Goal: Task Accomplishment & Management: Manage account settings

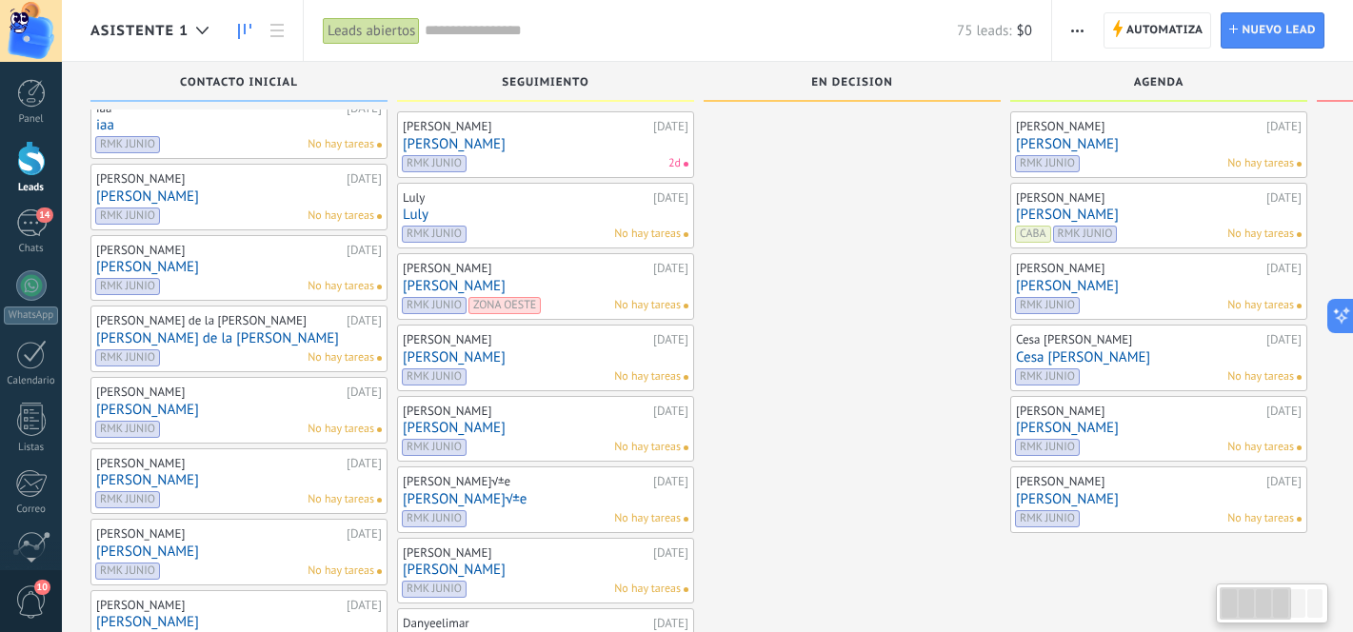
scroll to position [81, 0]
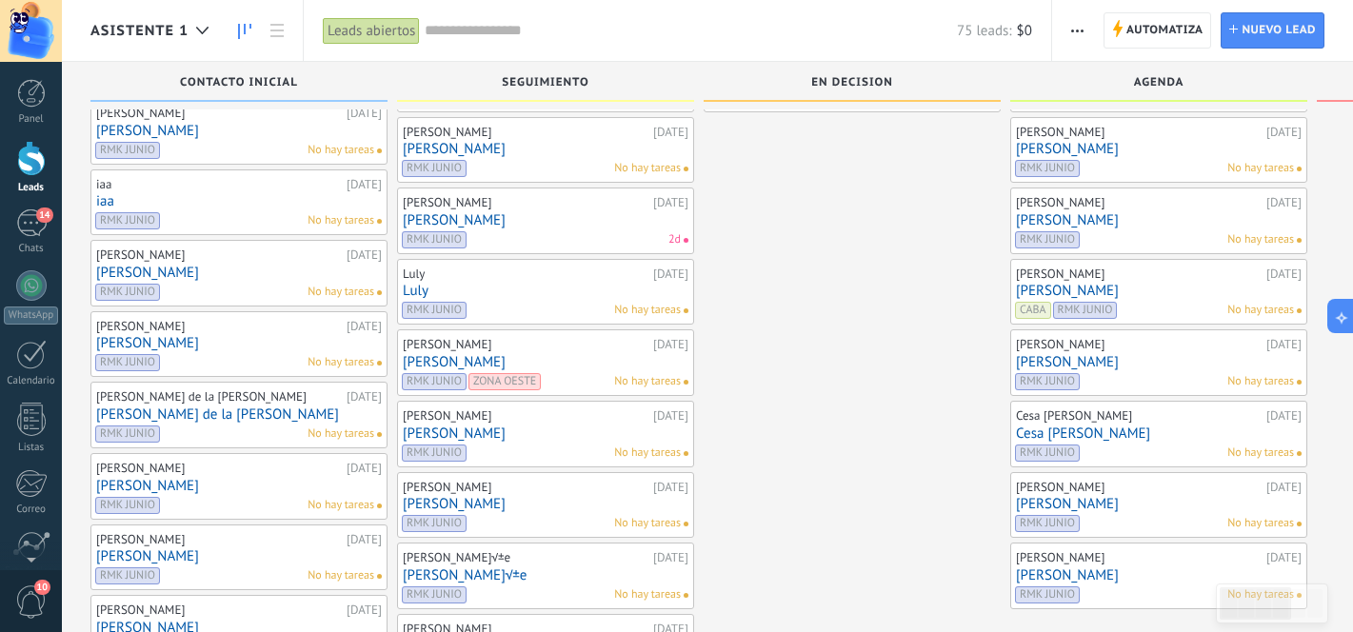
click at [1155, 353] on div "[PERSON_NAME] [DATE] [PERSON_NAME] RMK JUNIO No hay tareas" at bounding box center [1159, 362] width 286 height 55
click at [1109, 346] on div "[PERSON_NAME]" at bounding box center [1139, 344] width 246 height 15
click at [1103, 360] on link "[PERSON_NAME]" at bounding box center [1159, 362] width 286 height 16
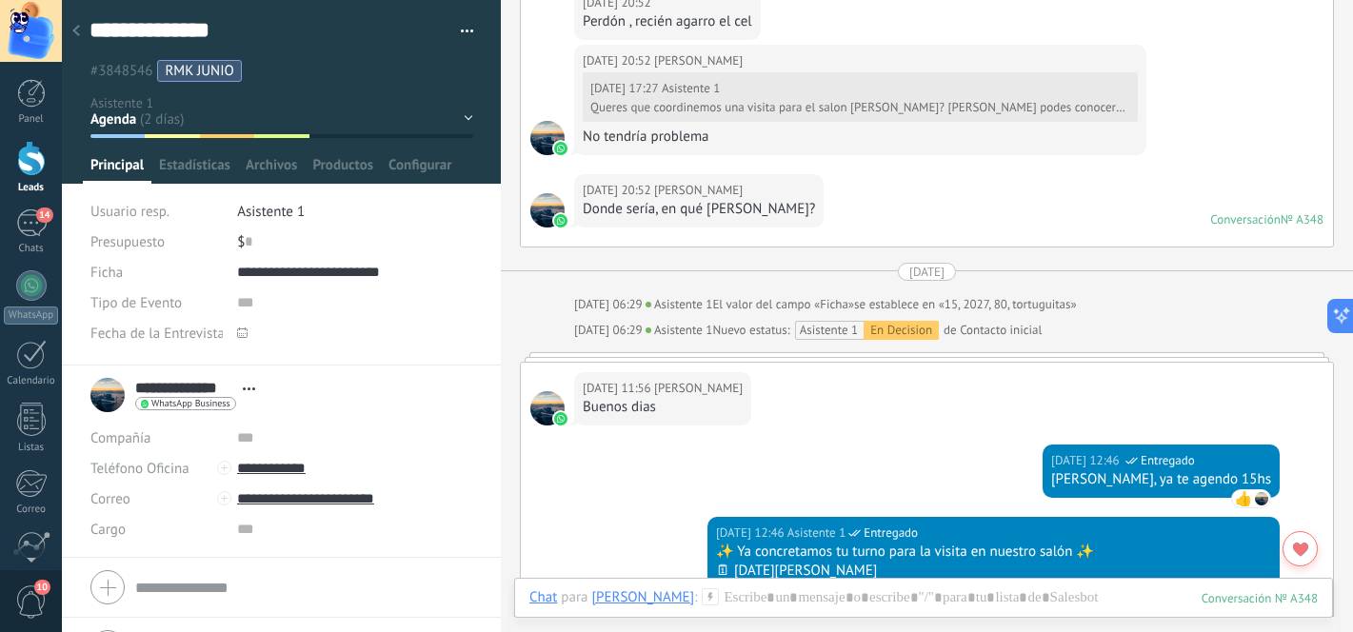
scroll to position [1433, 0]
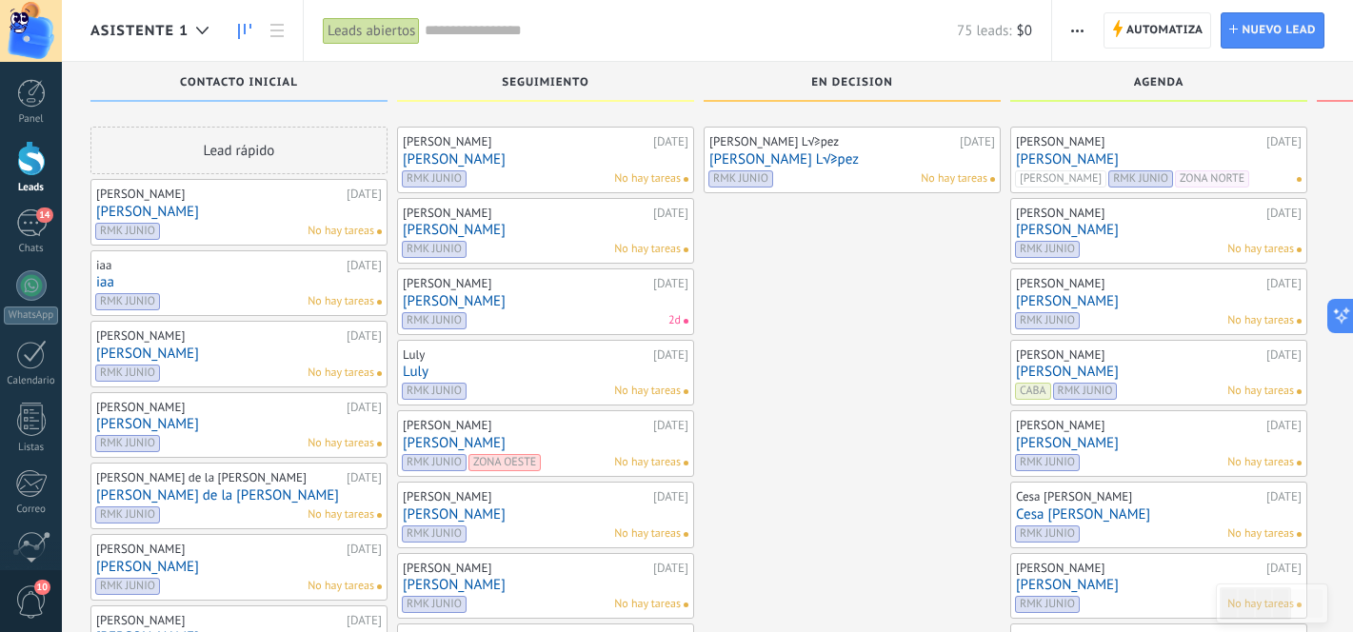
scroll to position [81, 0]
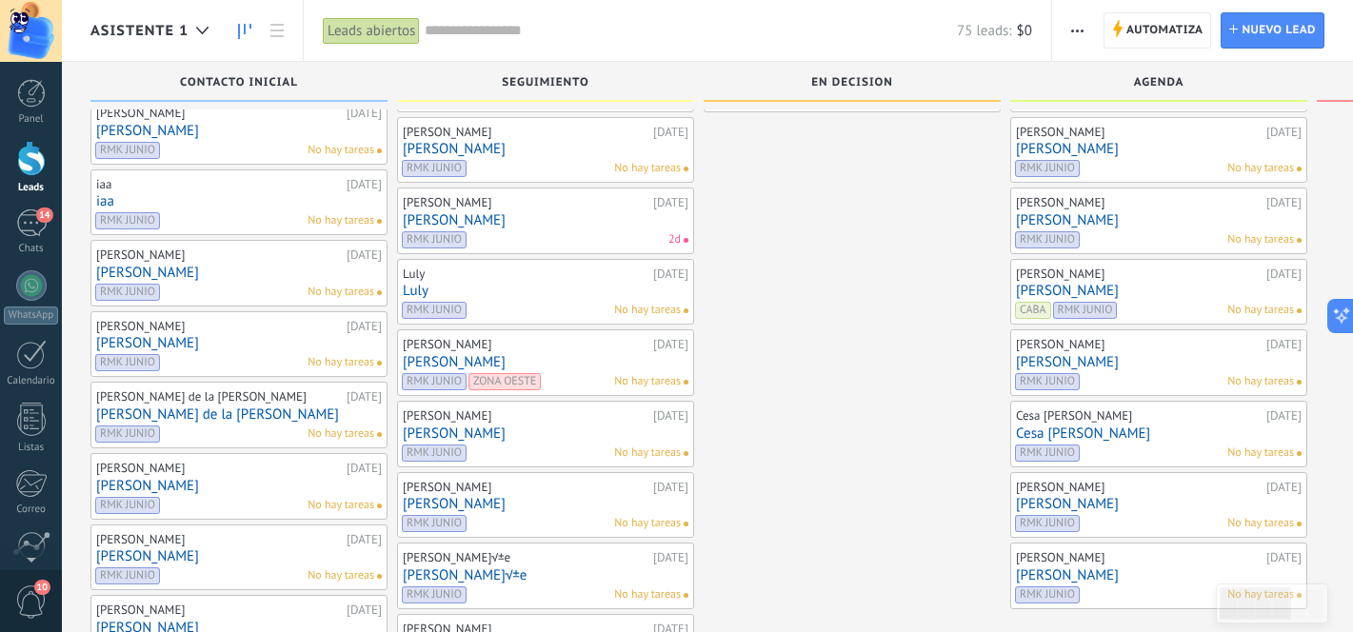
click at [1057, 430] on link "Cesa [PERSON_NAME]" at bounding box center [1159, 433] width 286 height 16
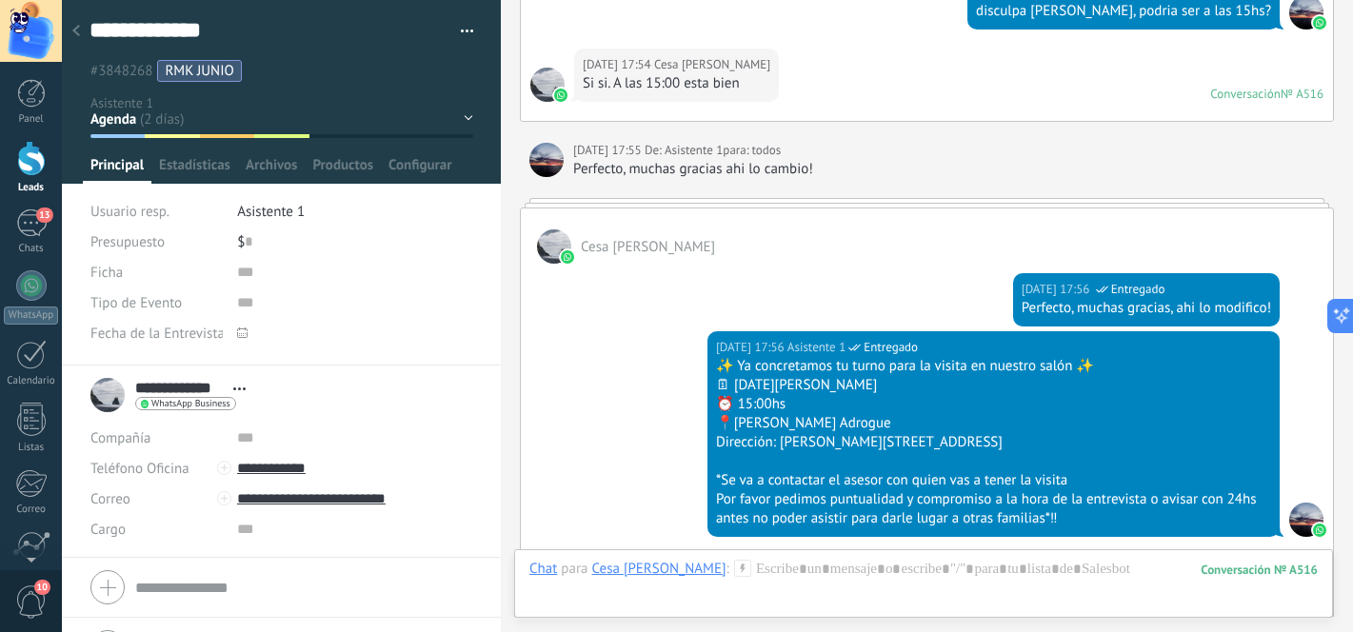
scroll to position [2200, 0]
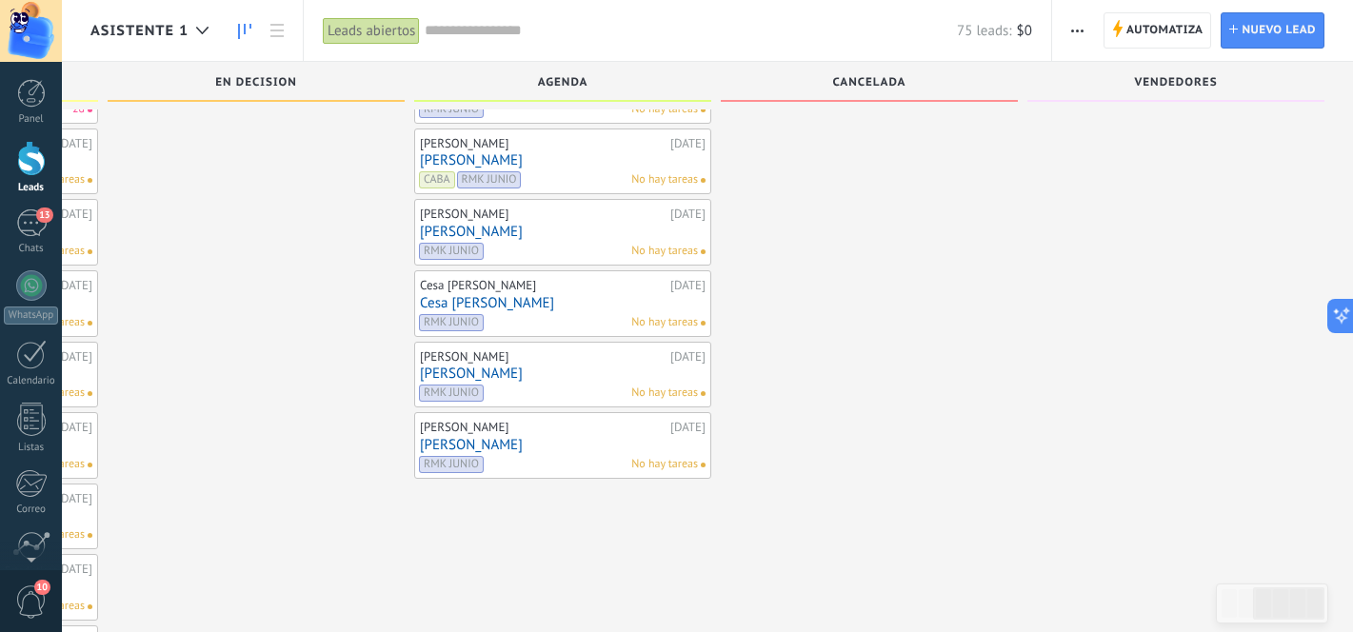
scroll to position [218, 0]
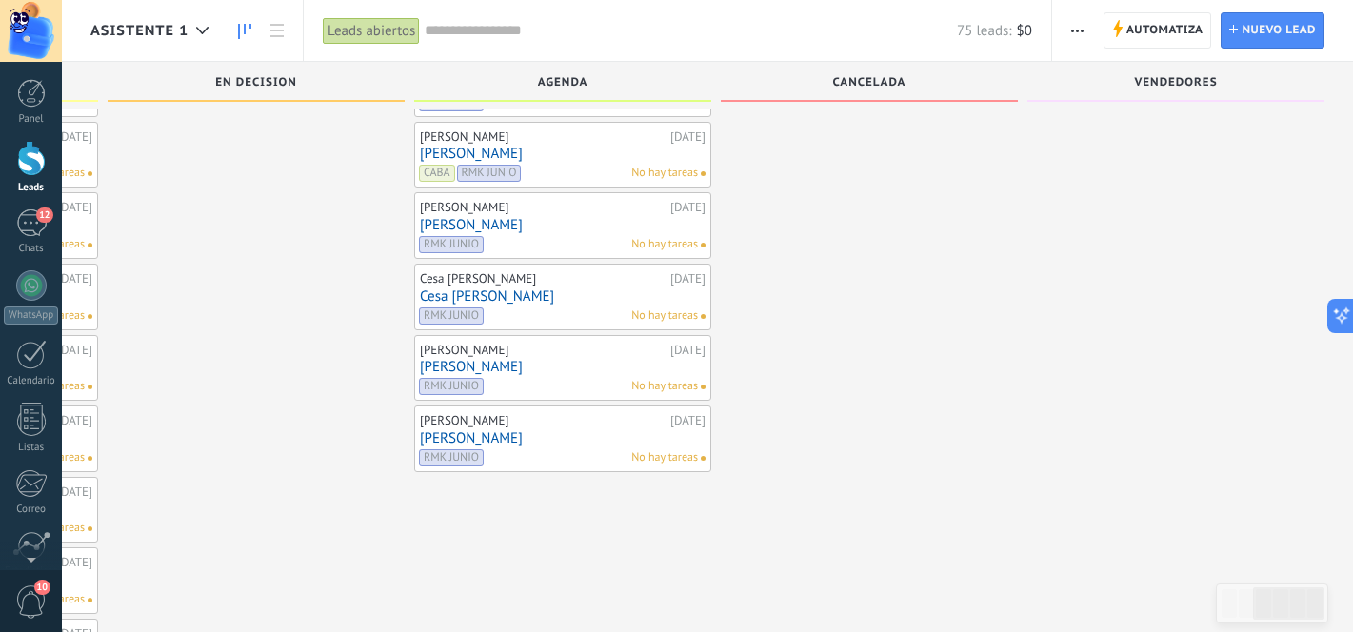
click at [453, 435] on link "[PERSON_NAME]" at bounding box center [563, 438] width 286 height 16
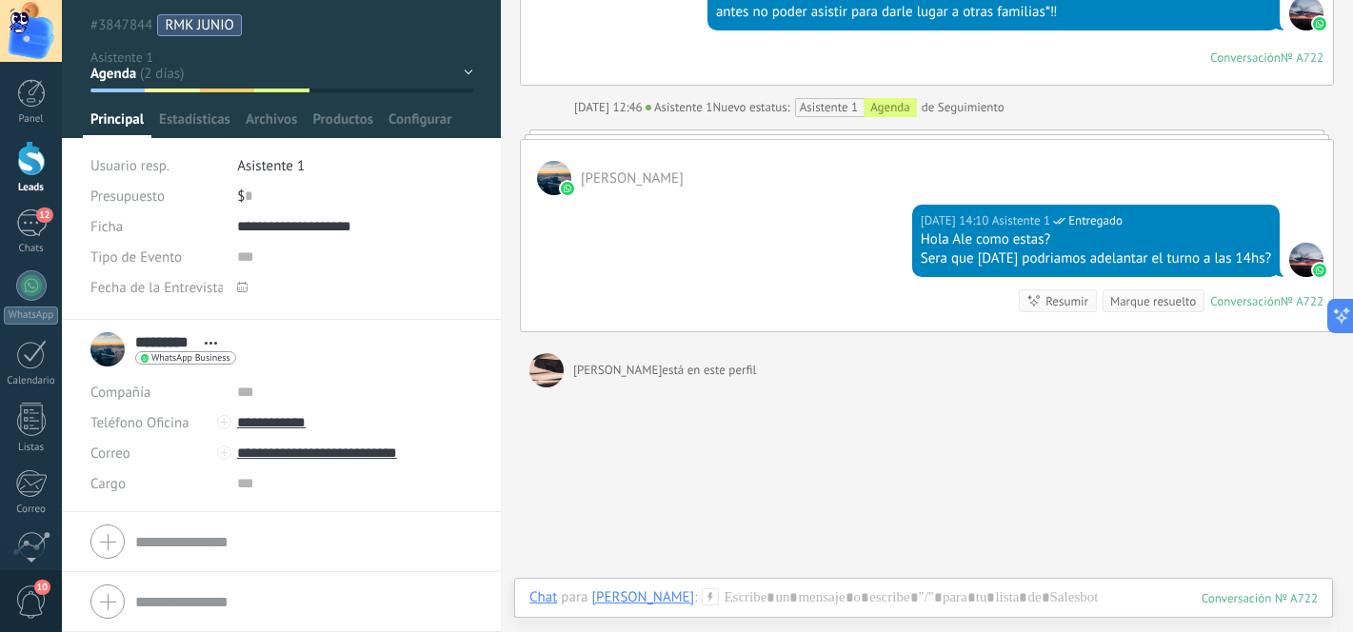
scroll to position [2706, 0]
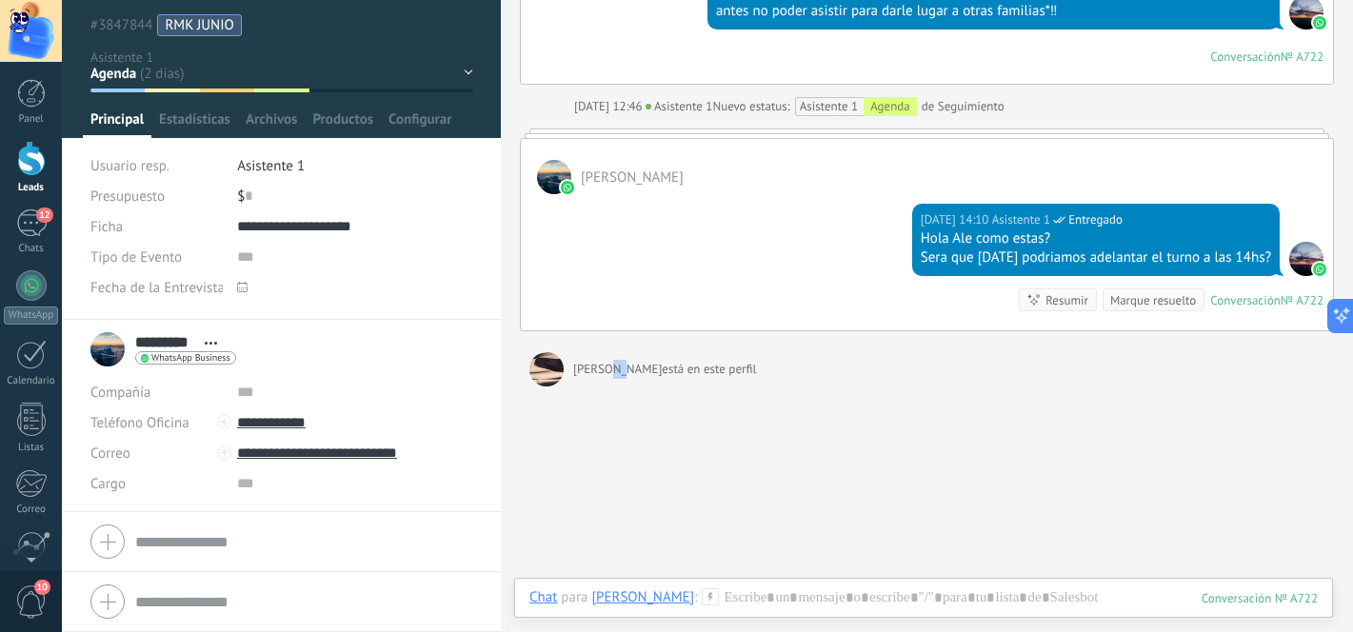
drag, startPoint x: 611, startPoint y: 345, endPoint x: 735, endPoint y: 345, distance: 123.7
click at [735, 350] on div "[PERSON_NAME] está en este perfil está escribiendo..." at bounding box center [927, 369] width 814 height 38
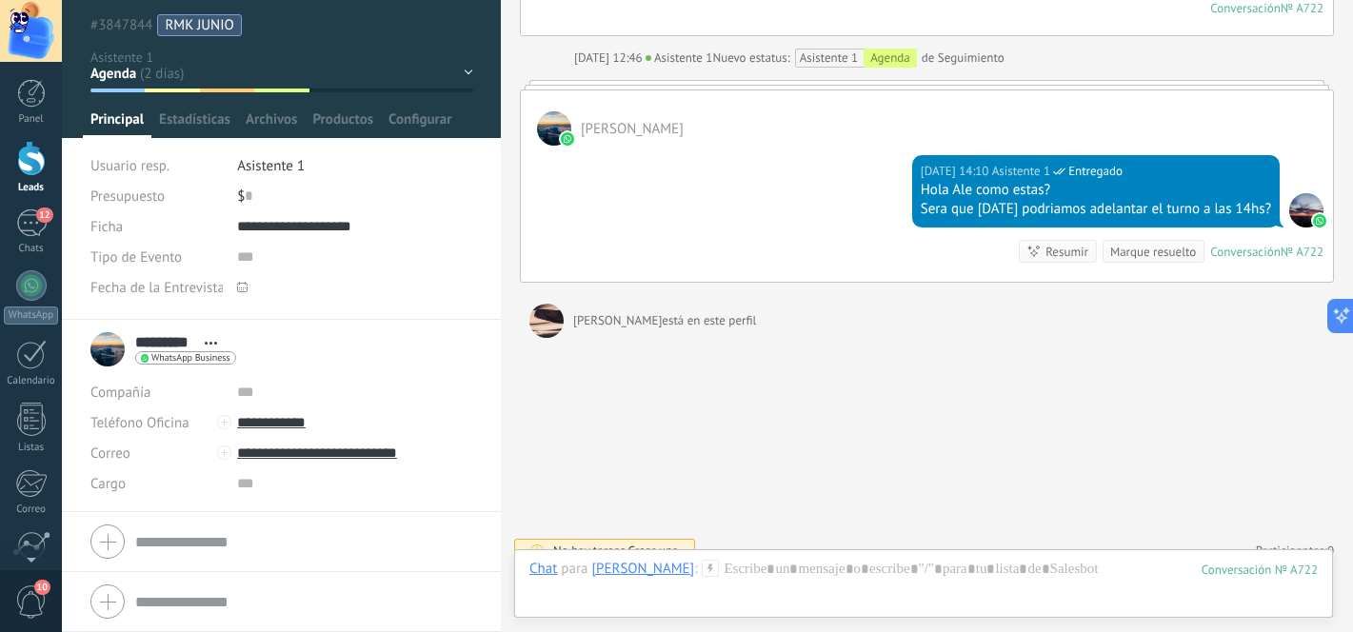
scroll to position [2717, 0]
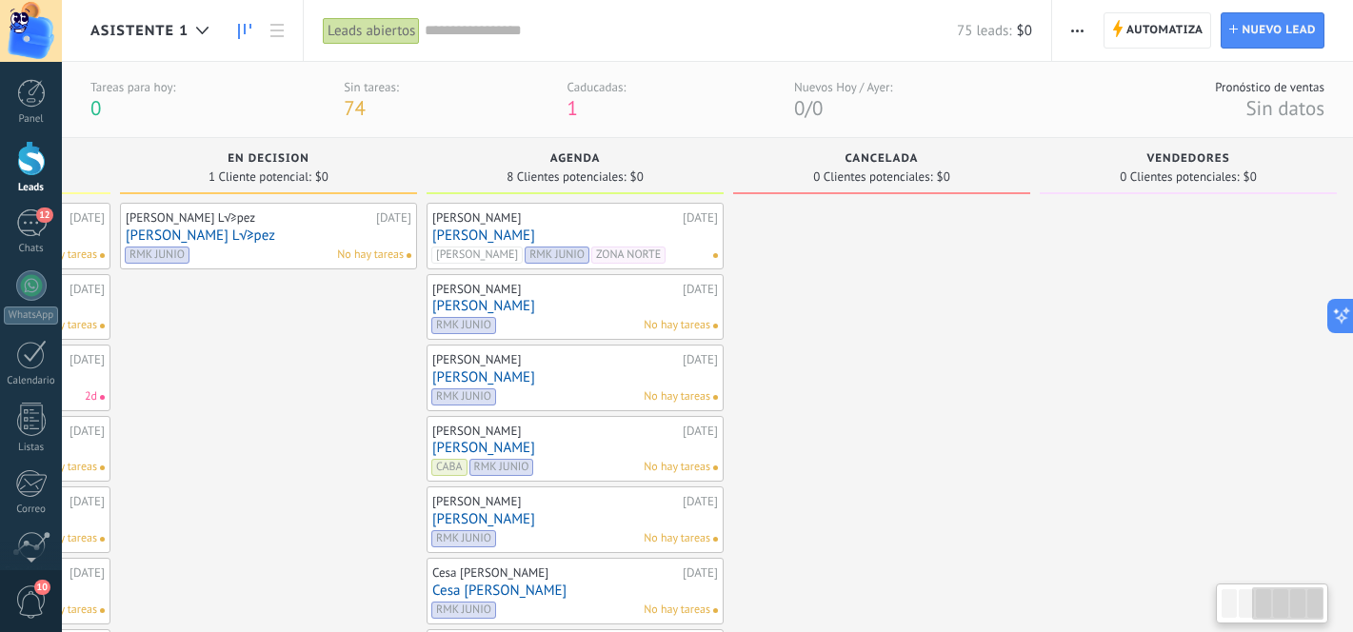
scroll to position [21, 0]
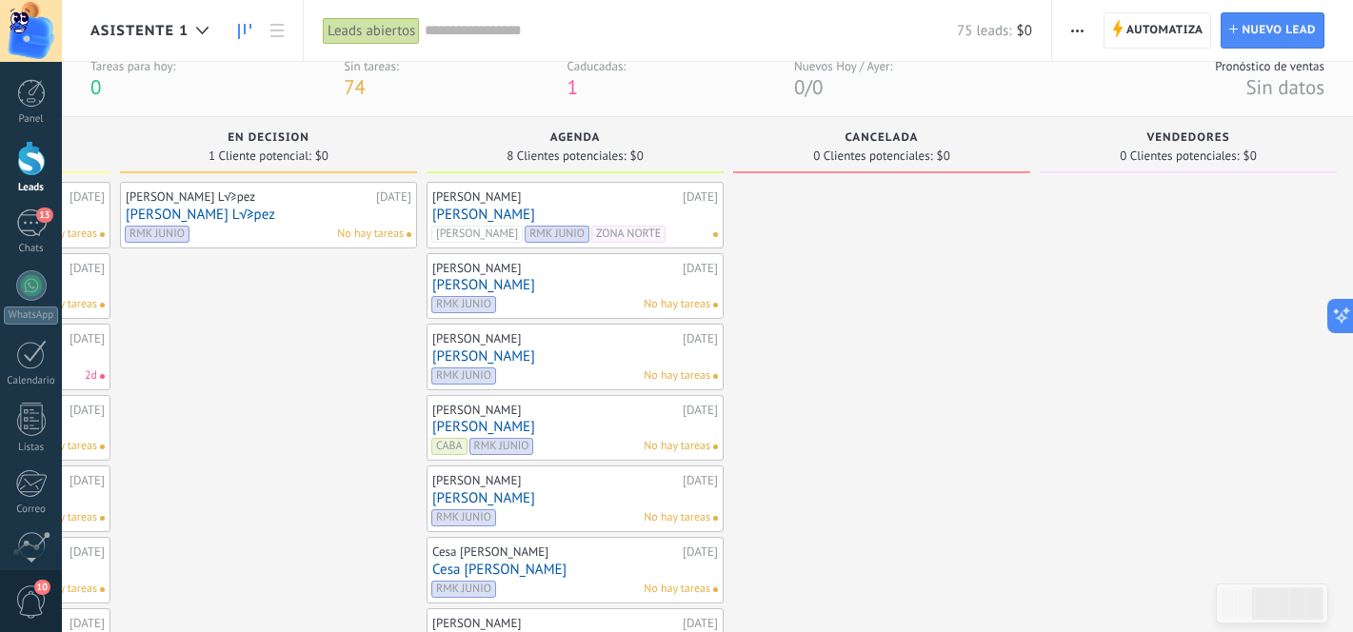
click at [186, 147] on div "En Decision" at bounding box center [268, 139] width 278 height 16
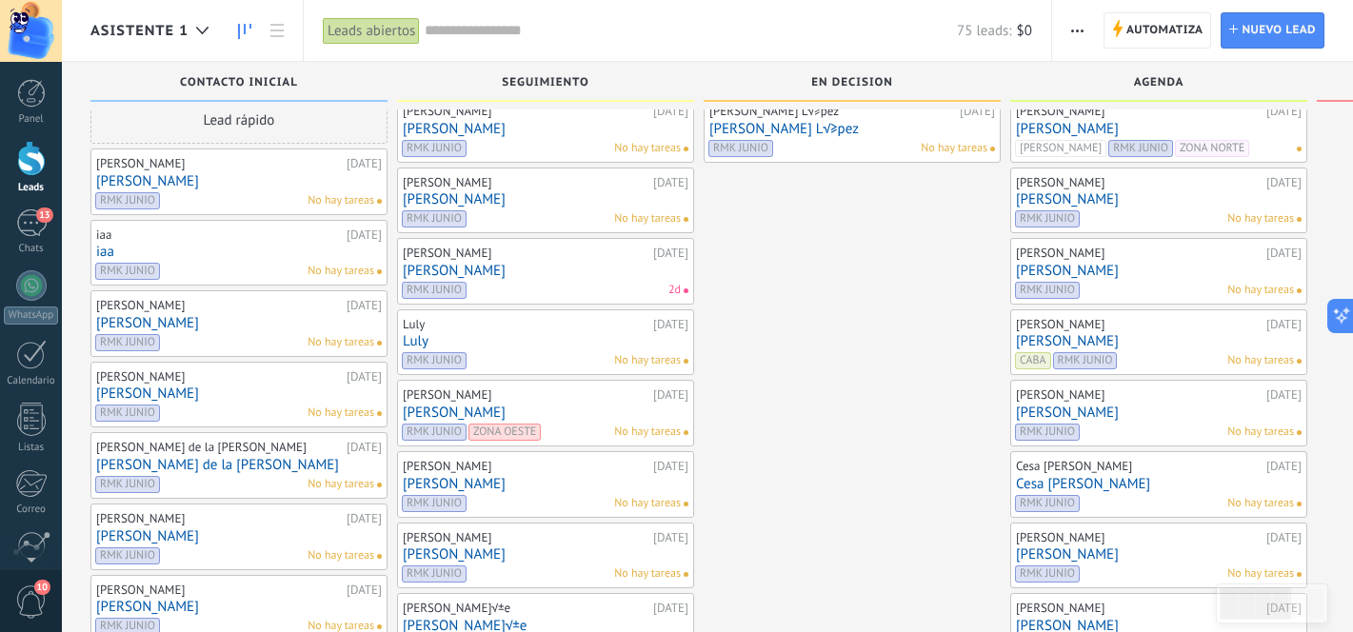
scroll to position [30, 0]
click at [538, 271] on link "[PERSON_NAME]" at bounding box center [546, 271] width 286 height 16
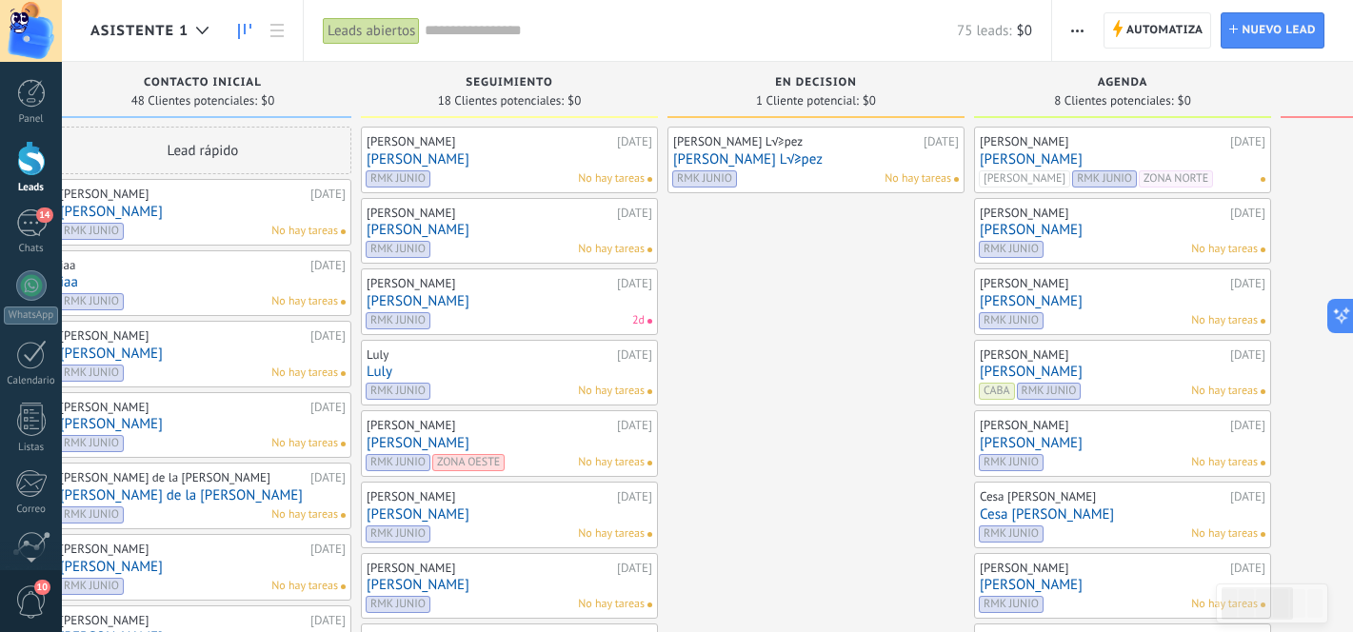
click at [1083, 306] on link "[PERSON_NAME]" at bounding box center [1122, 301] width 286 height 16
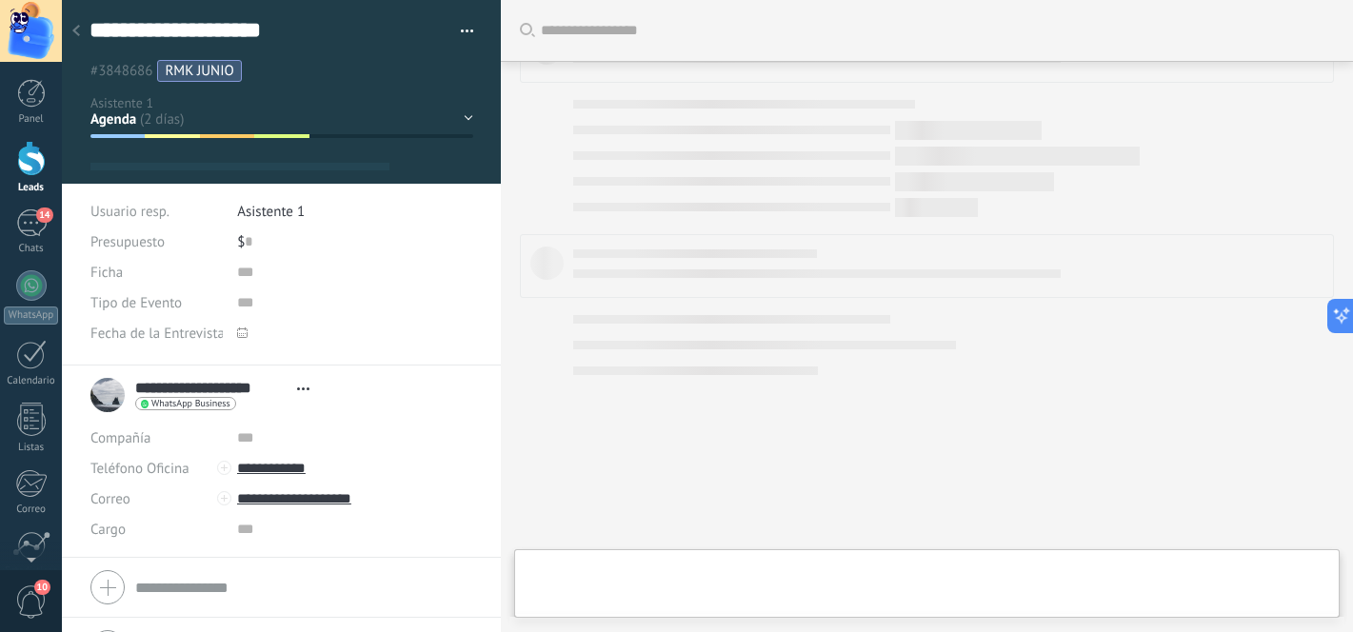
type textarea "**********"
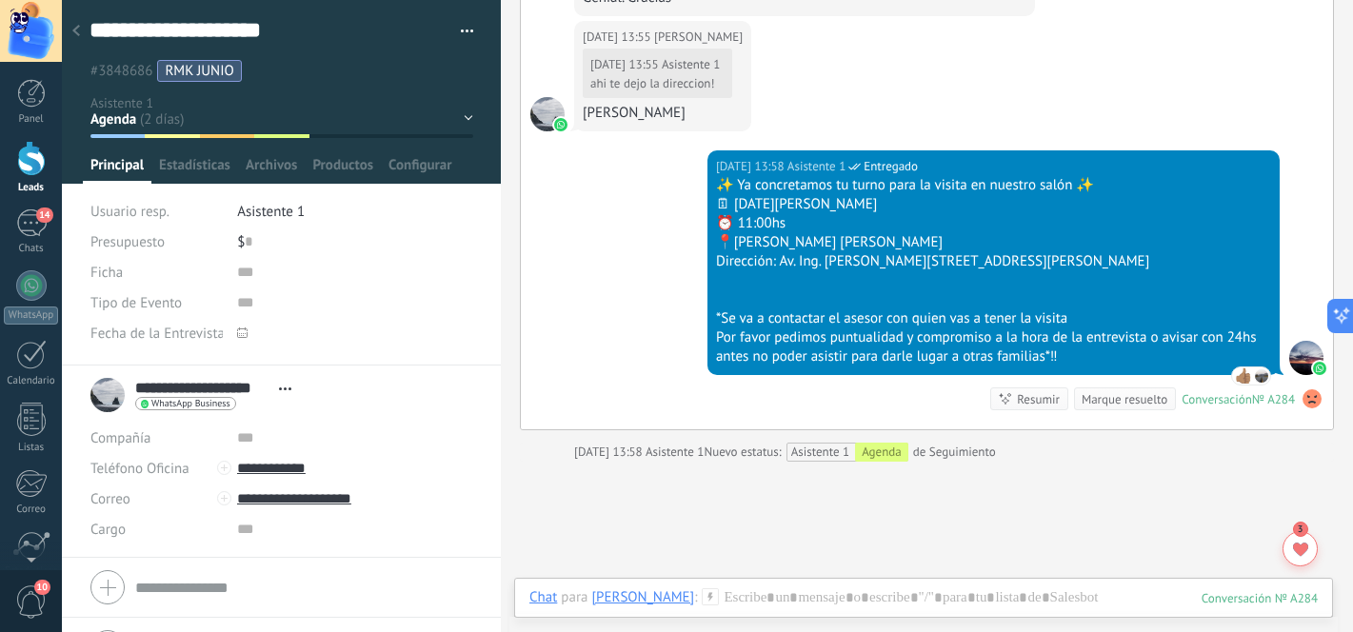
scroll to position [2029, 0]
